Goal: Transaction & Acquisition: Download file/media

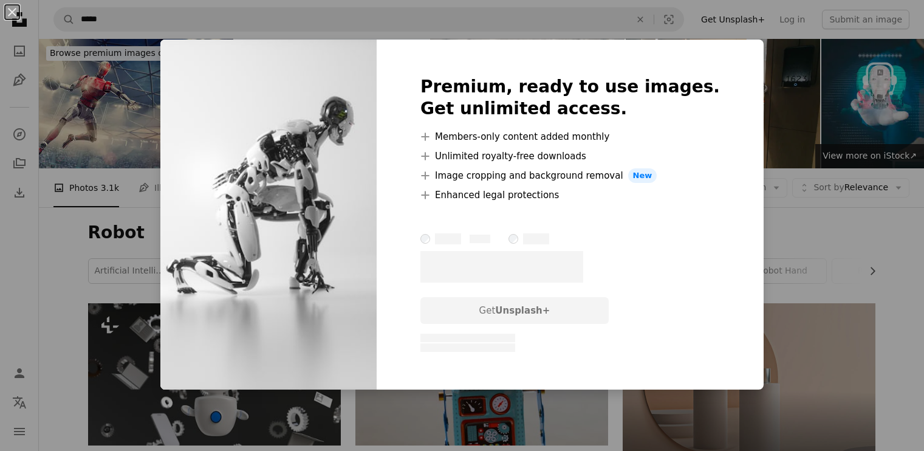
scroll to position [547, 0]
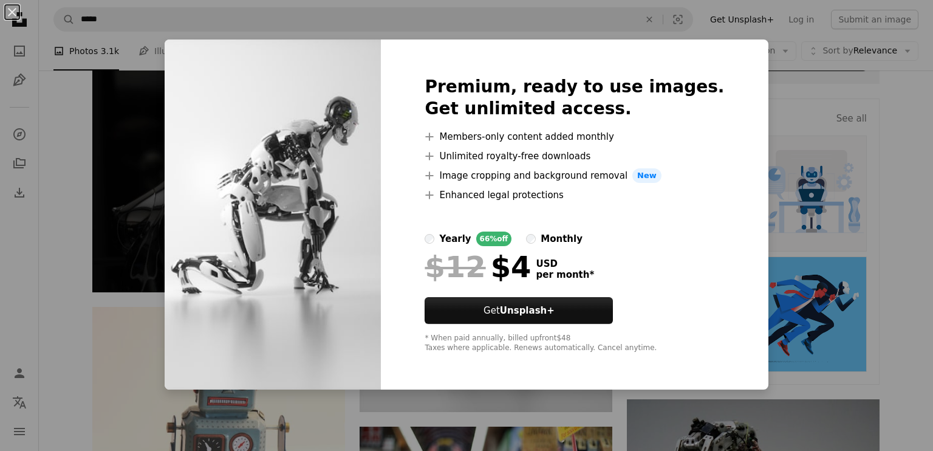
click at [130, 223] on div "An X shape Premium, ready to use images. Get unlimited access. A plus sign Memb…" at bounding box center [466, 225] width 933 height 451
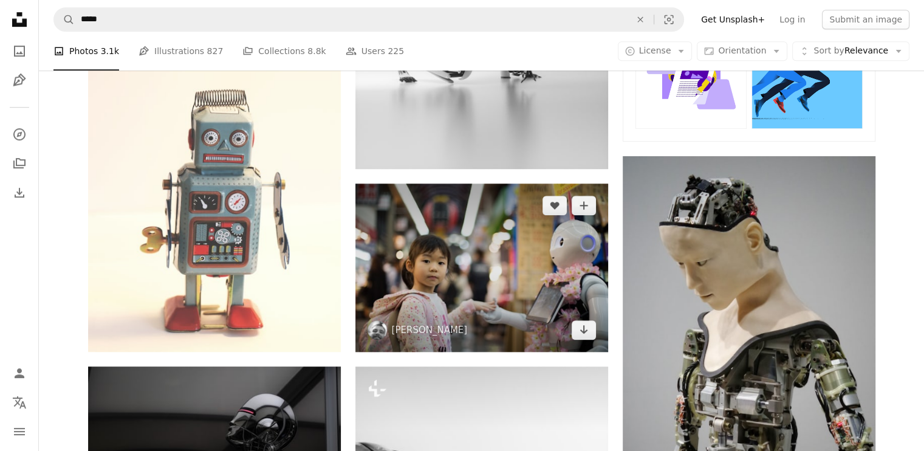
scroll to position [668, 0]
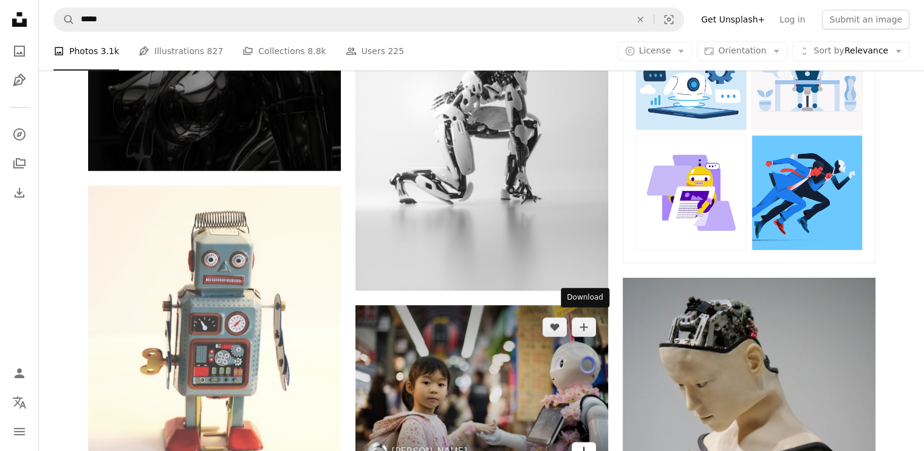
click at [581, 446] on icon "Download" at bounding box center [583, 450] width 8 height 9
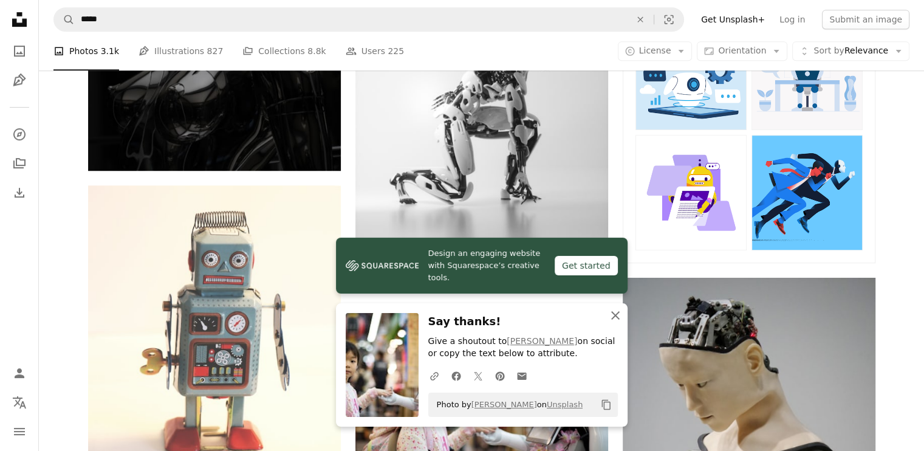
drag, startPoint x: 618, startPoint y: 315, endPoint x: 624, endPoint y: 314, distance: 6.2
click at [618, 315] on icon "An X shape" at bounding box center [615, 315] width 15 height 15
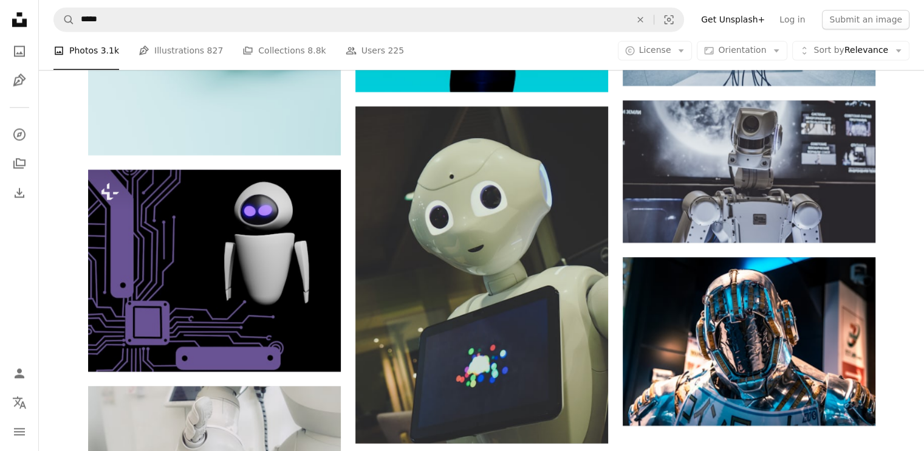
scroll to position [1691, 0]
